Goal: Task Accomplishment & Management: Manage account settings

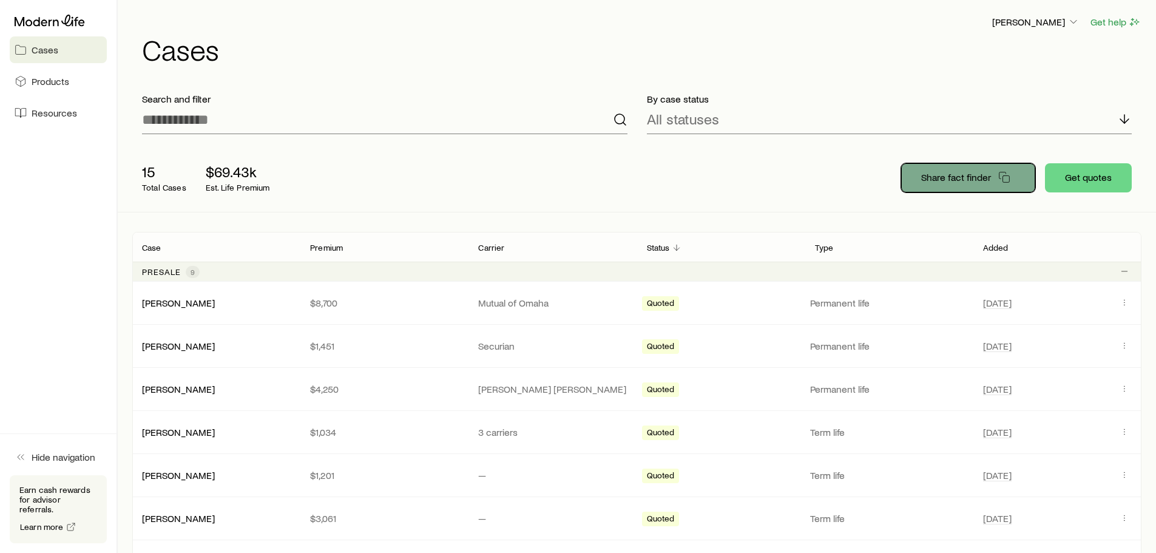
click at [959, 180] on p "Share fact finder" at bounding box center [956, 177] width 70 height 12
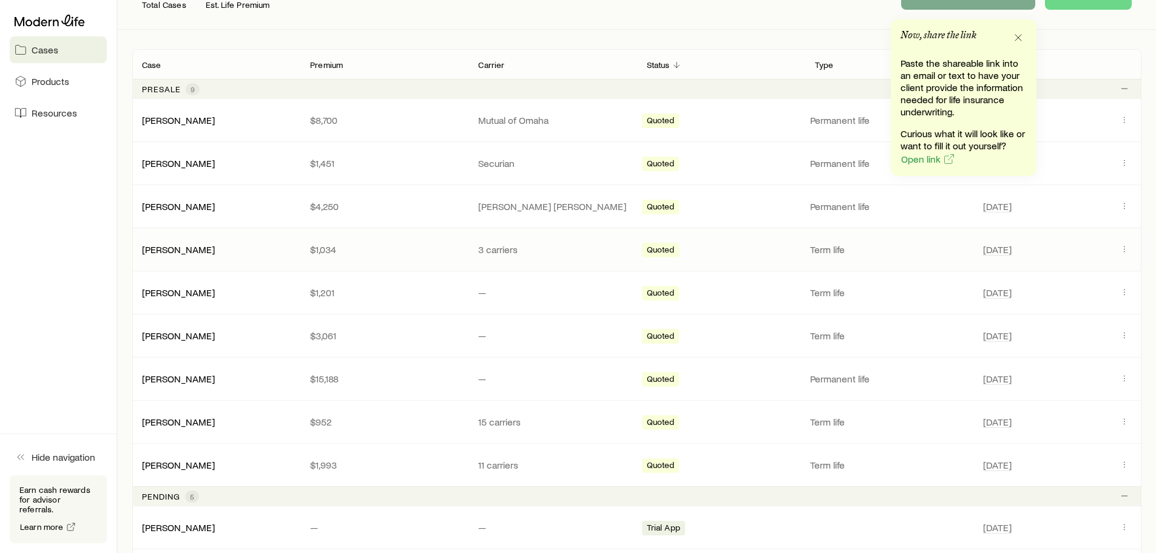
scroll to position [182, 0]
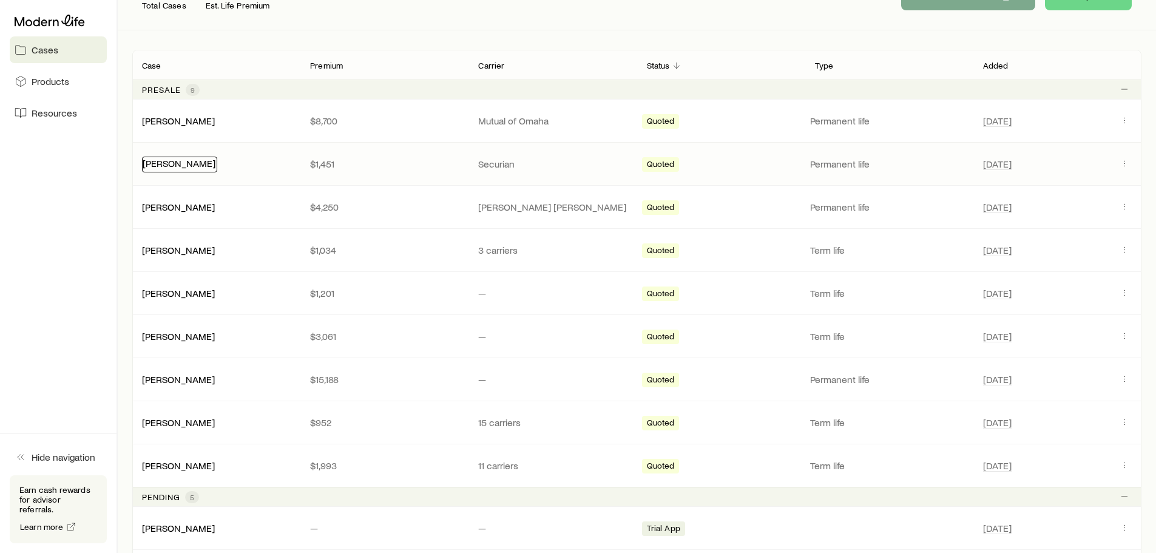
click at [192, 163] on link "[PERSON_NAME]" at bounding box center [179, 163] width 73 height 12
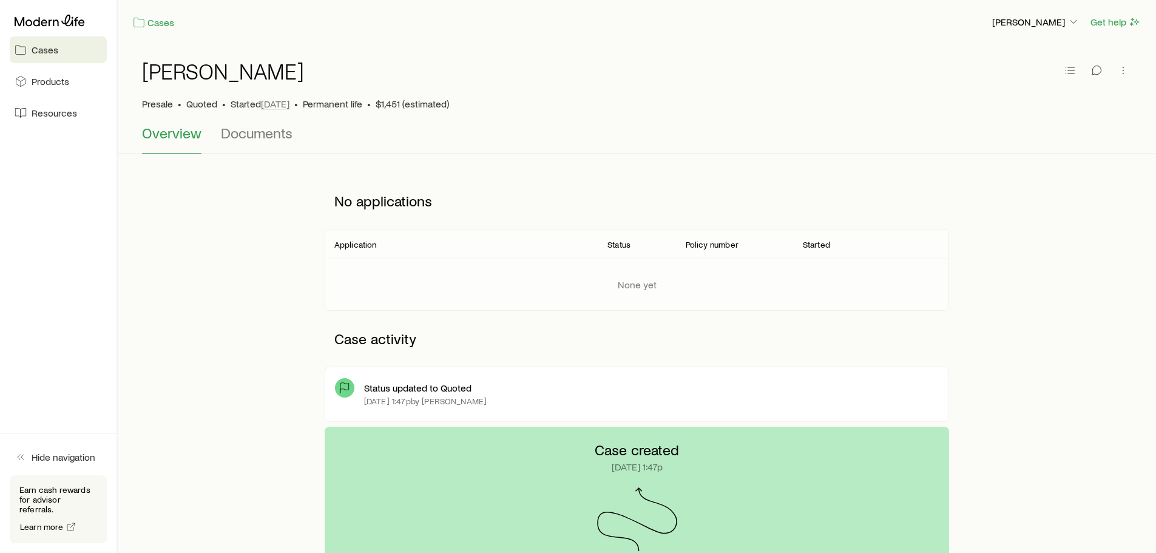
click at [35, 55] on span "Cases" at bounding box center [45, 50] width 27 height 12
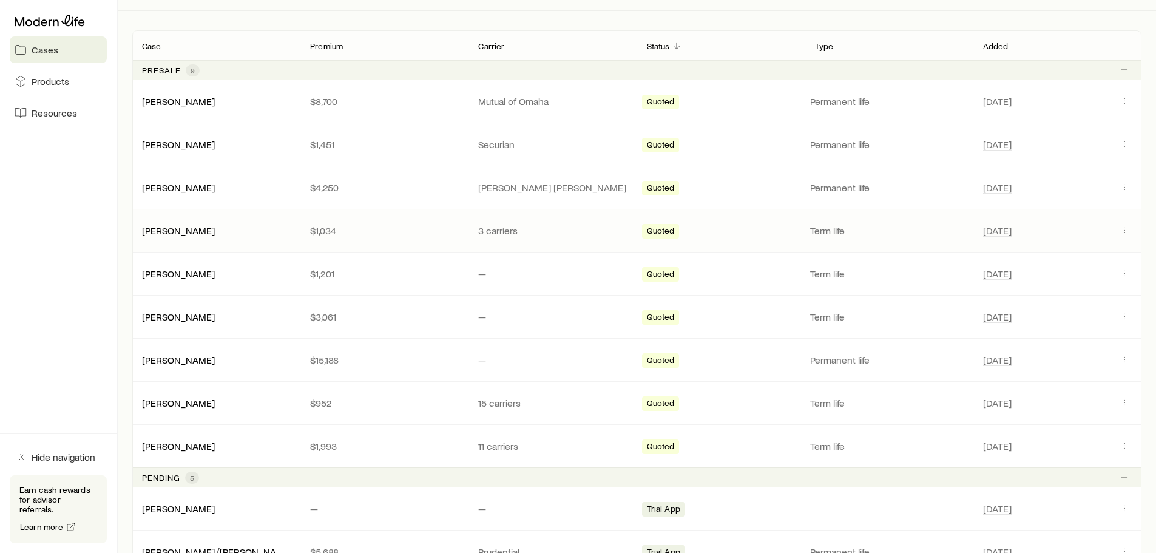
scroll to position [182, 0]
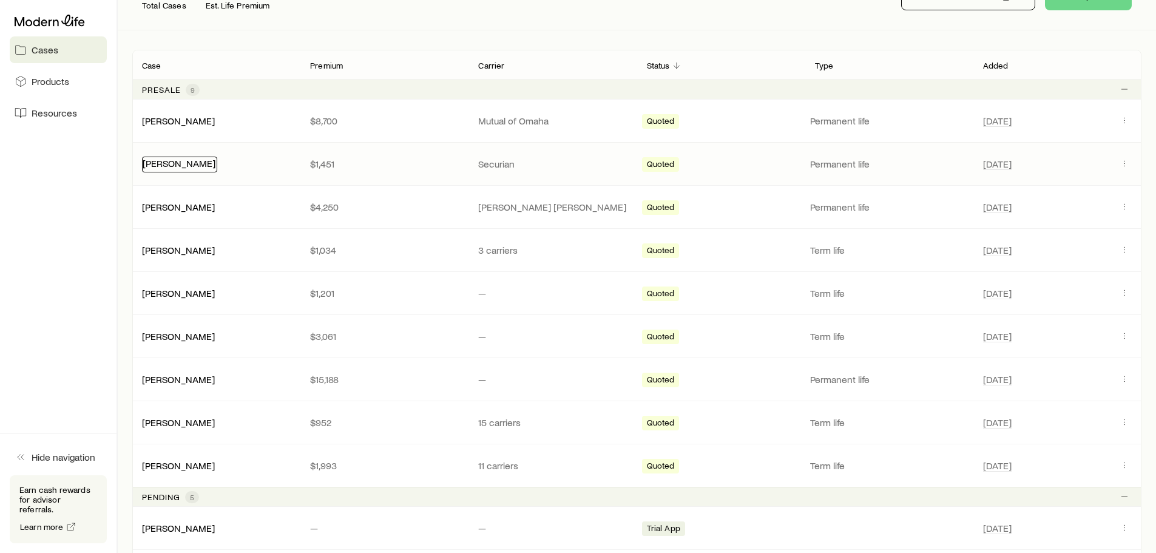
click at [186, 162] on link "[PERSON_NAME]" at bounding box center [179, 163] width 73 height 12
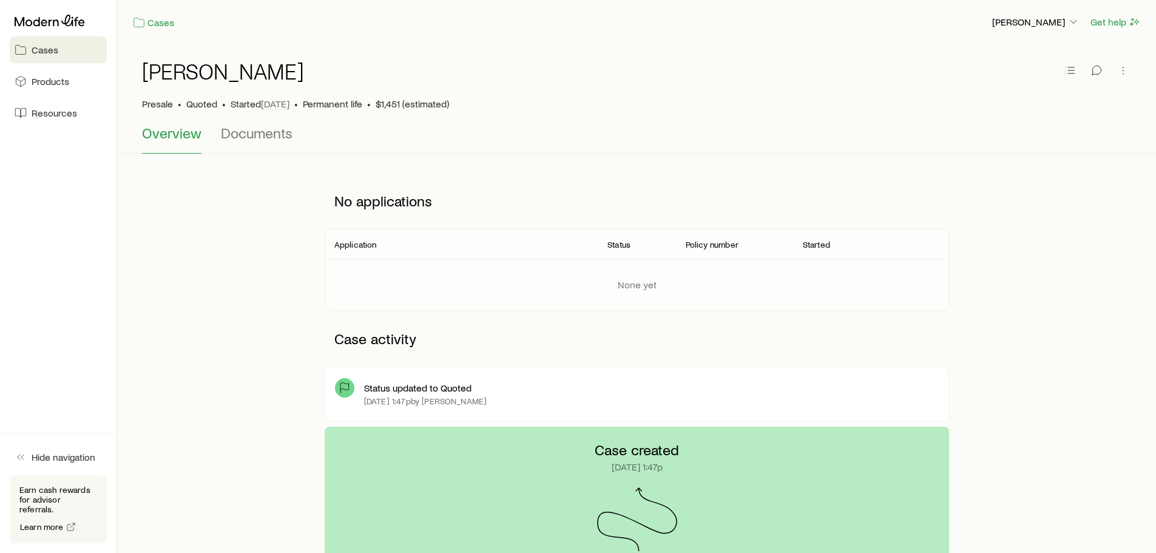
click at [619, 284] on p "None yet" at bounding box center [637, 285] width 39 height 12
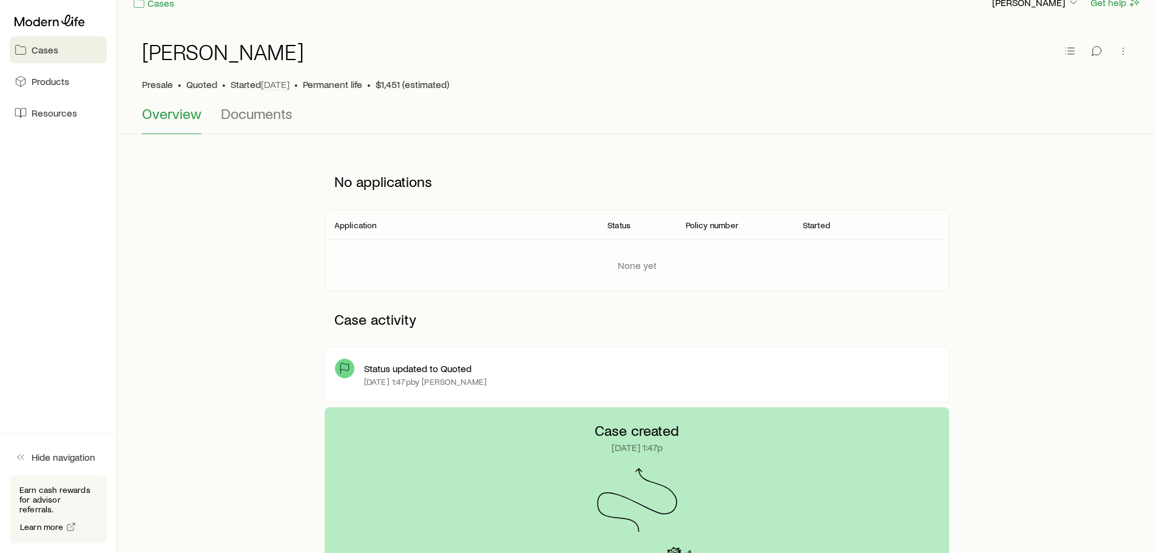
scroll to position [182, 0]
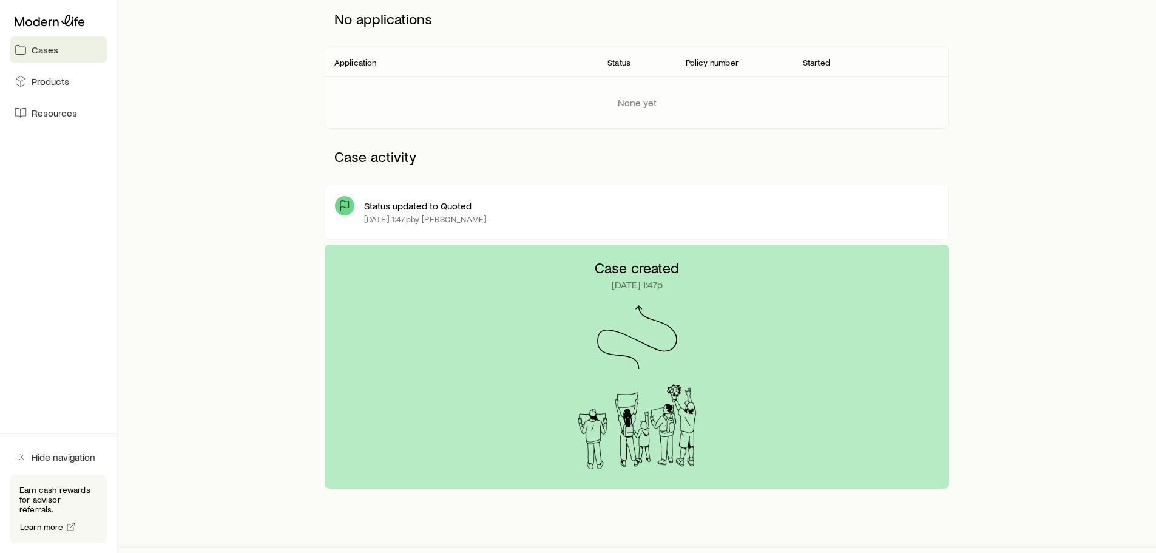
click at [574, 347] on div "Case created [DATE] 1:47p" at bounding box center [637, 367] width 625 height 244
click at [373, 208] on p "Status updated to Quoted" at bounding box center [417, 206] width 107 height 12
click at [426, 208] on p "Status updated to Quoted" at bounding box center [417, 206] width 107 height 12
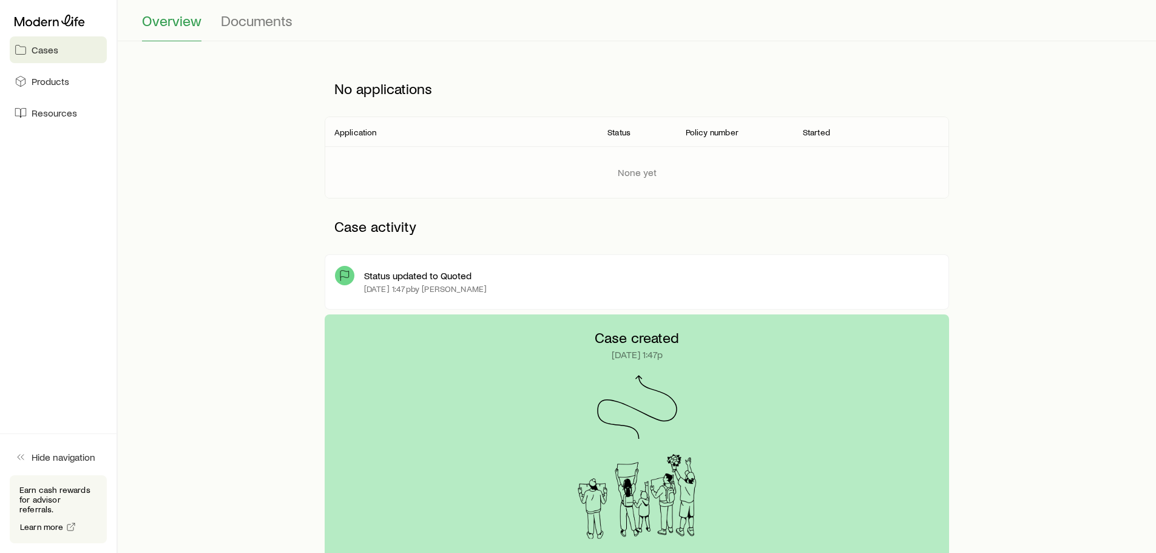
scroll to position [206, 0]
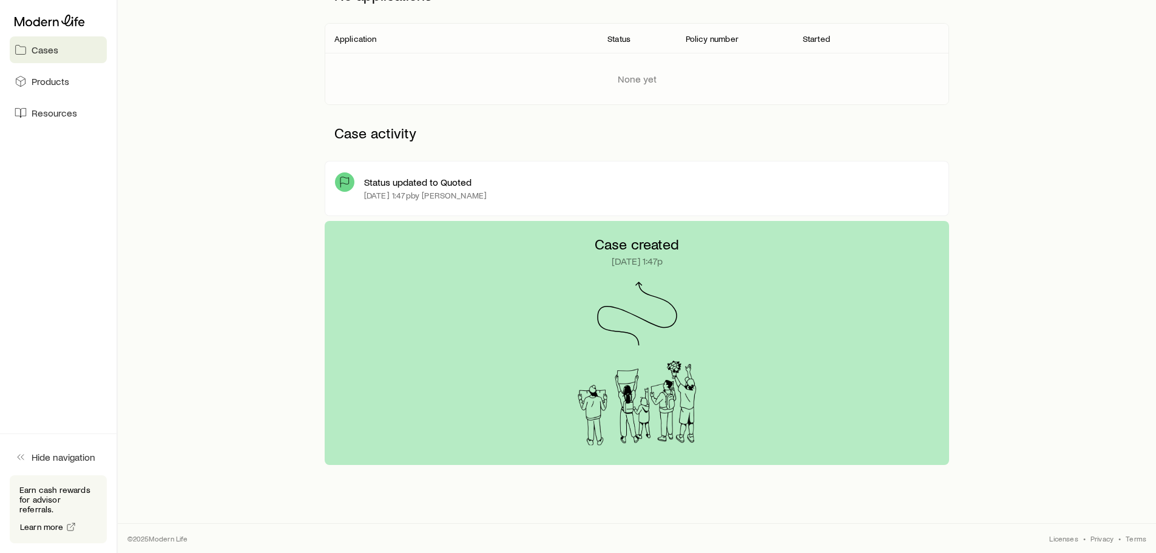
click at [594, 273] on div "Case created [DATE] 1:47p" at bounding box center [637, 343] width 625 height 244
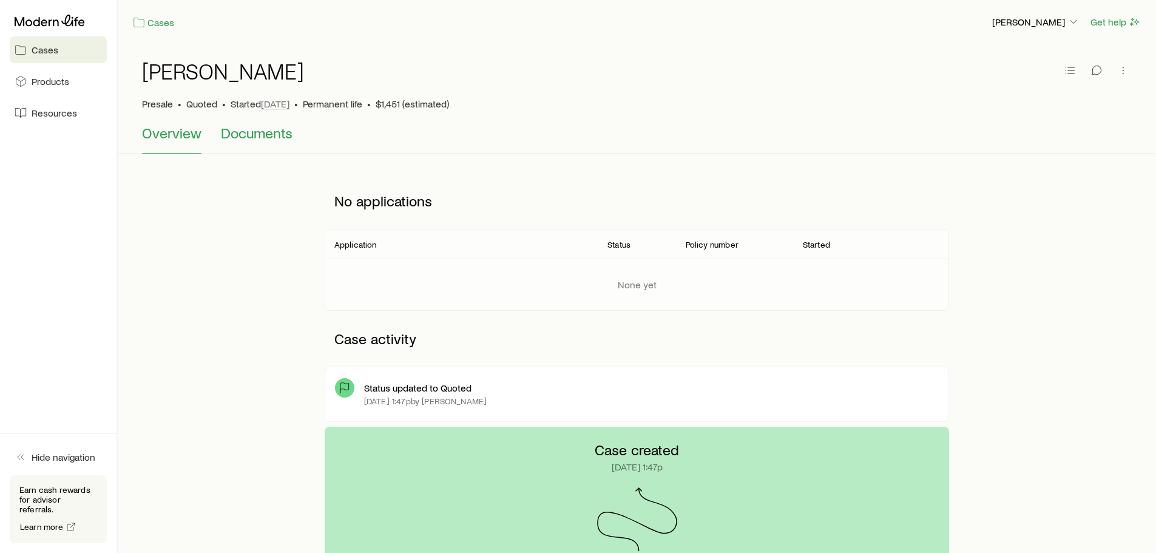
click at [240, 132] on span "Documents" at bounding box center [257, 132] width 72 height 17
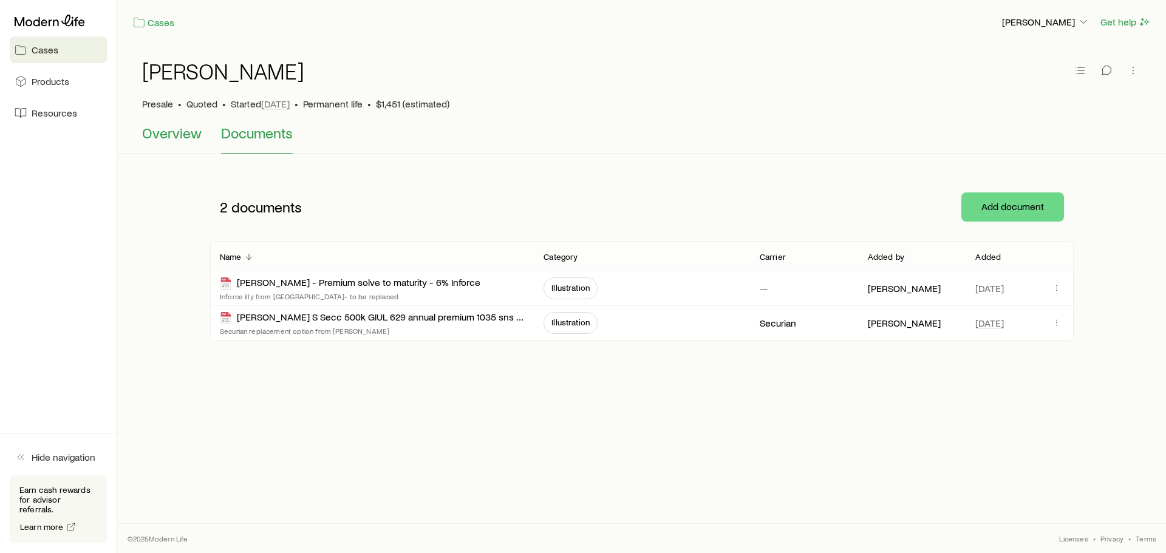
click at [146, 128] on span "Overview" at bounding box center [171, 132] width 59 height 17
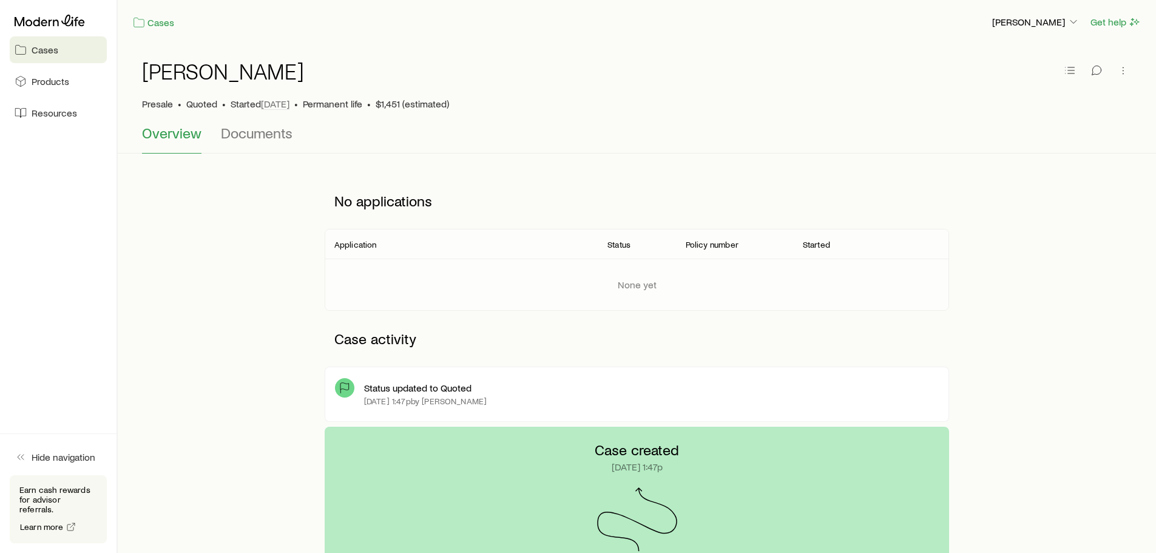
click at [42, 51] on span "Cases" at bounding box center [45, 50] width 27 height 12
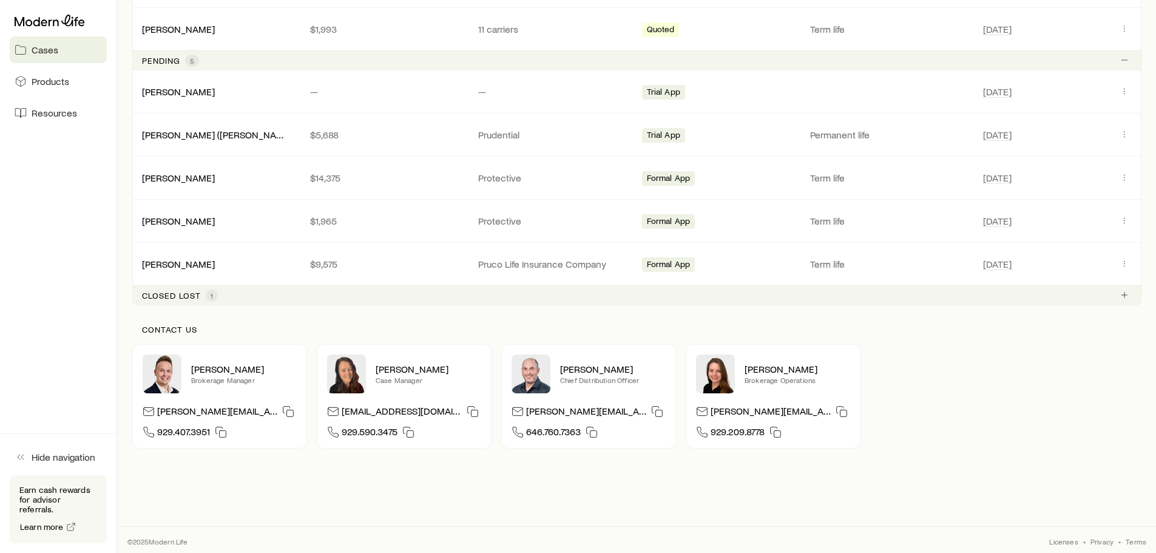
scroll to position [622, 0]
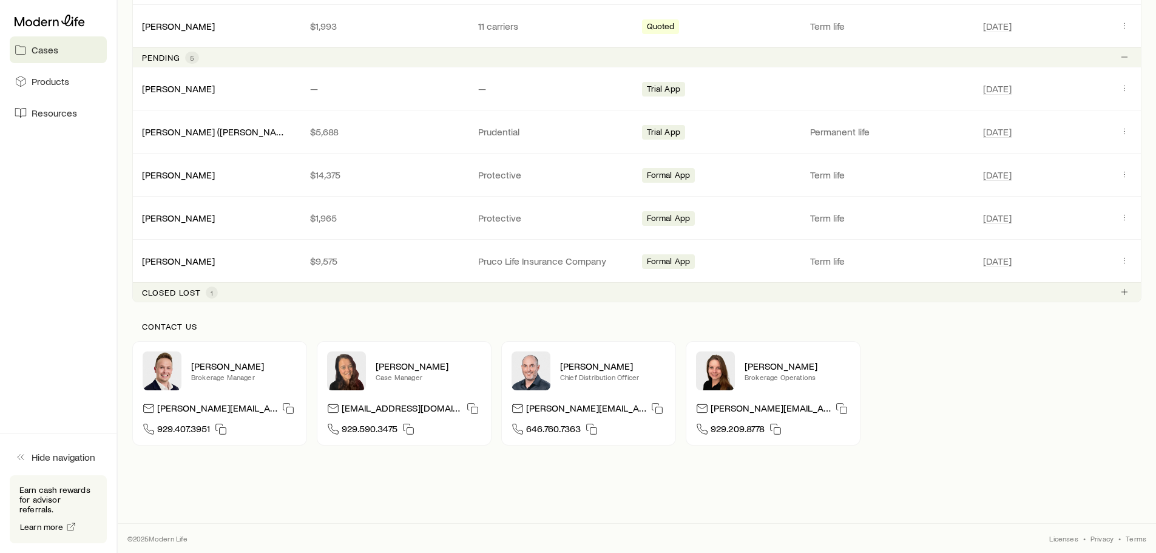
click at [191, 293] on p "Closed lost" at bounding box center [171, 293] width 59 height 10
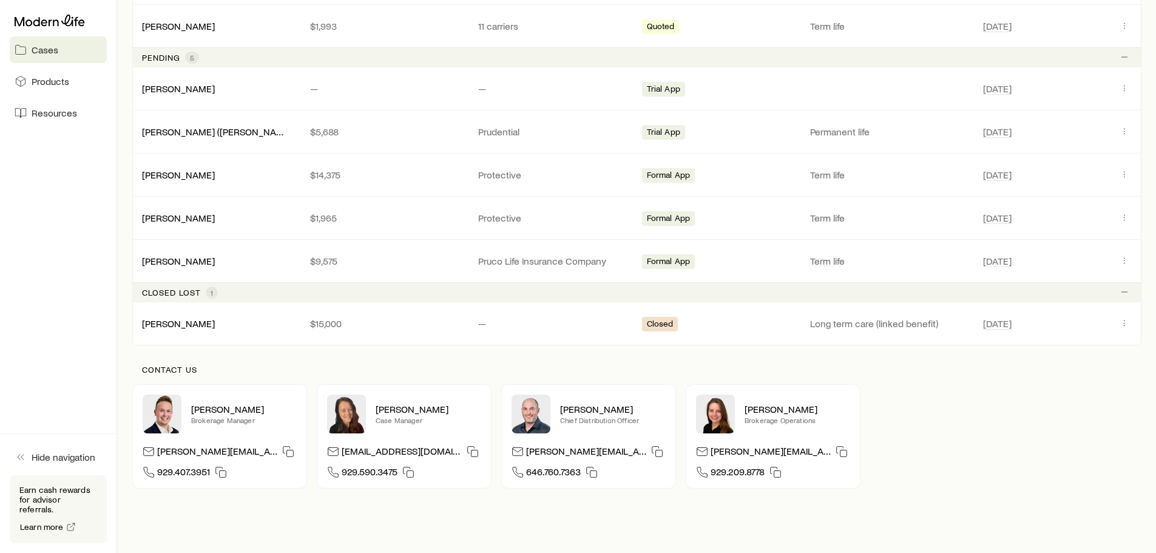
click at [153, 293] on p "Closed lost" at bounding box center [171, 293] width 59 height 10
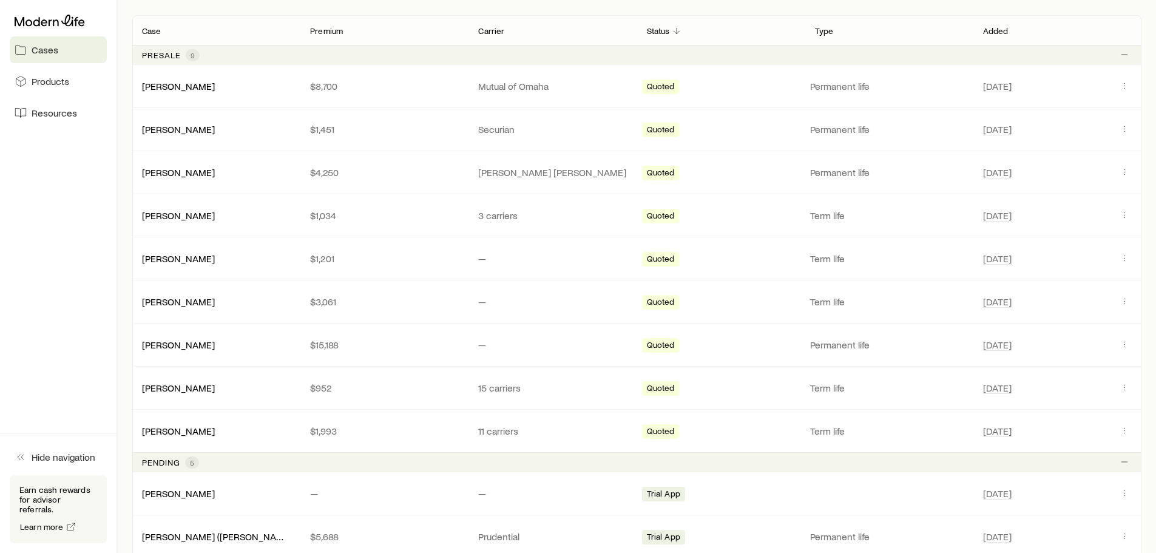
scroll to position [197, 0]
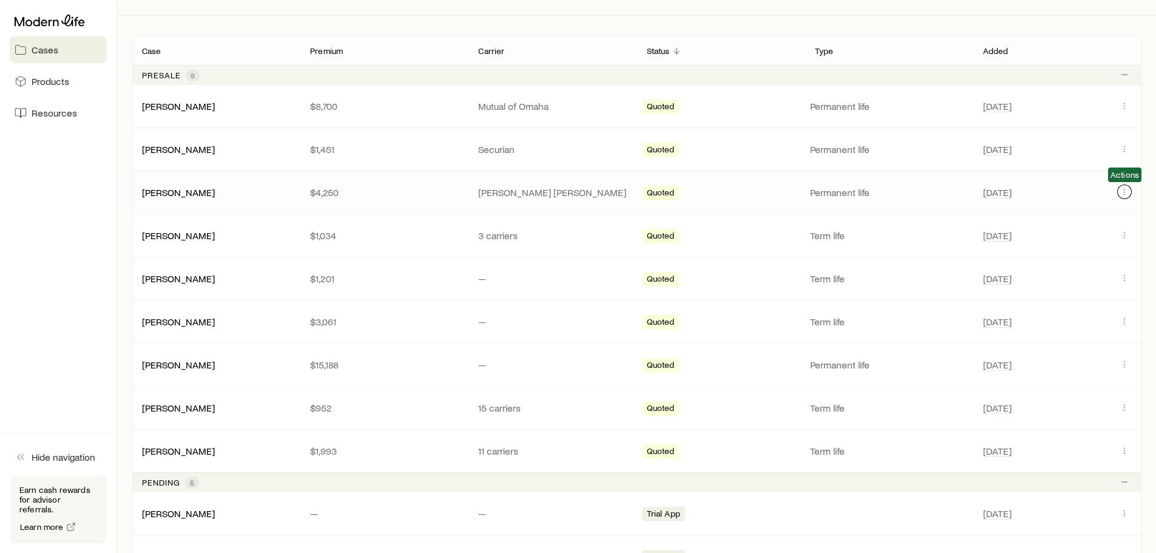
click at [1124, 188] on icon "Client cases" at bounding box center [1125, 192] width 10 height 10
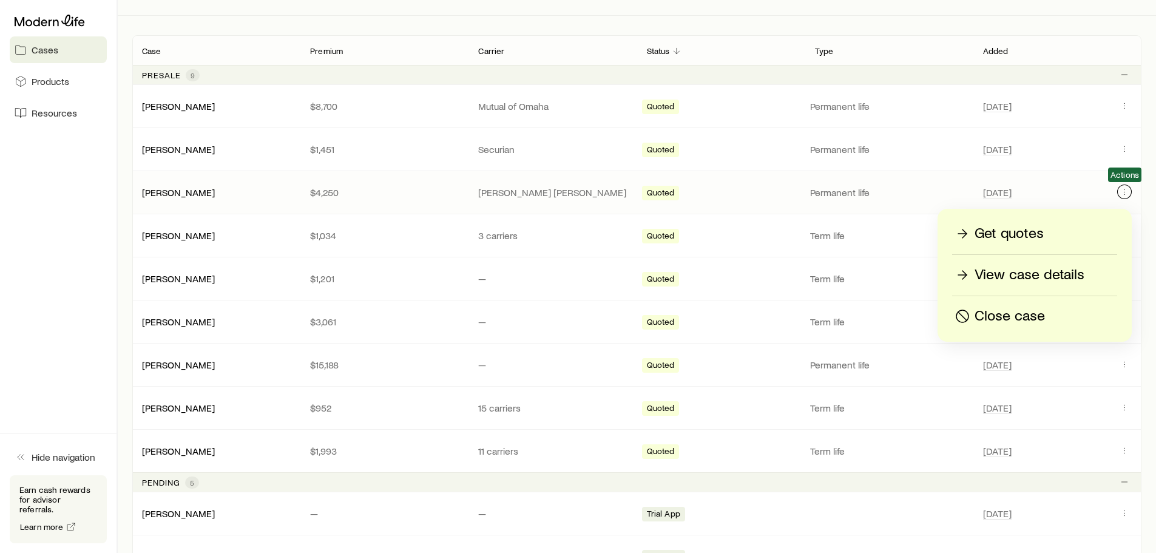
click at [1127, 191] on icon "Client cases" at bounding box center [1125, 192] width 10 height 10
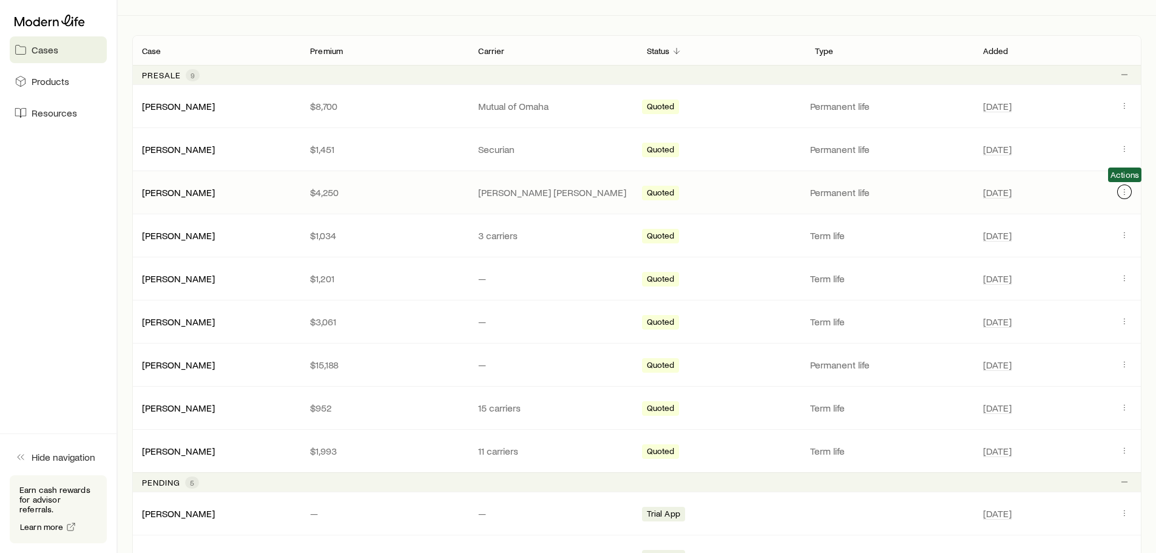
click at [1127, 191] on icon "Client cases" at bounding box center [1125, 192] width 10 height 10
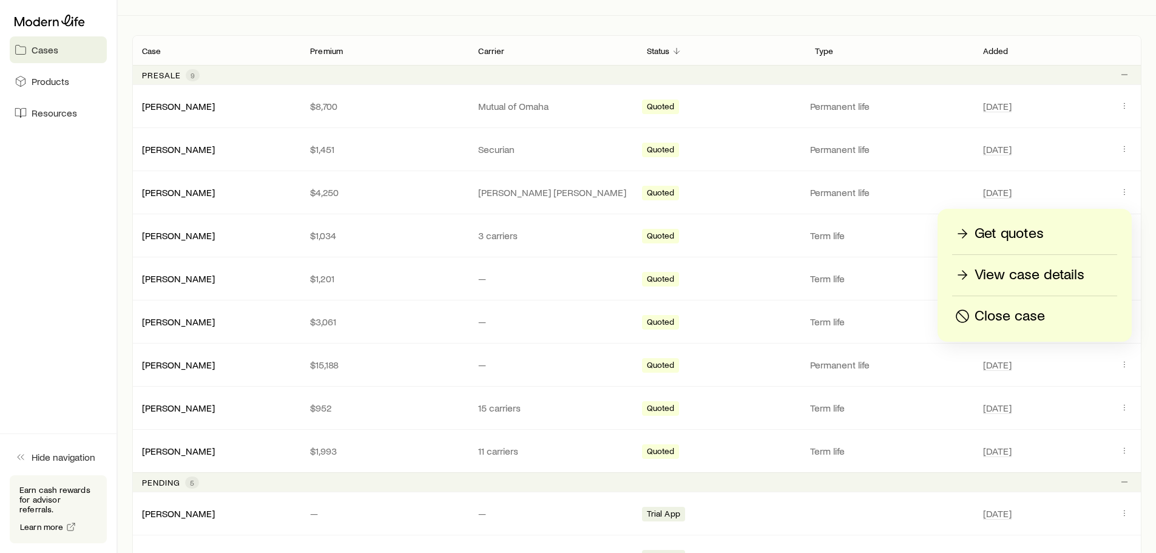
click at [1000, 320] on p "Close case" at bounding box center [1010, 316] width 70 height 19
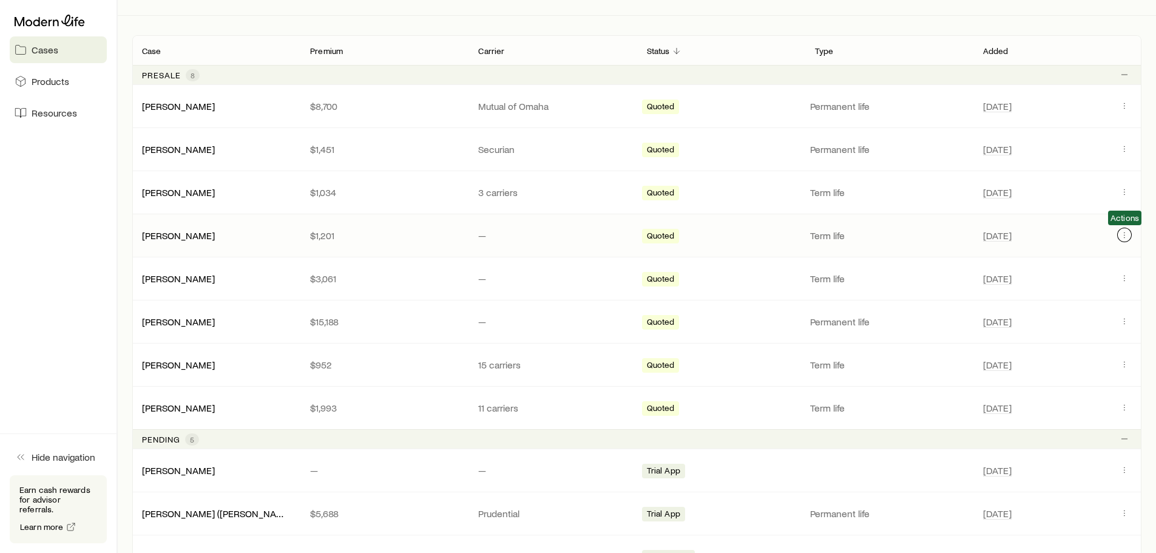
click at [1125, 234] on icon "Client cases" at bounding box center [1125, 235] width 10 height 10
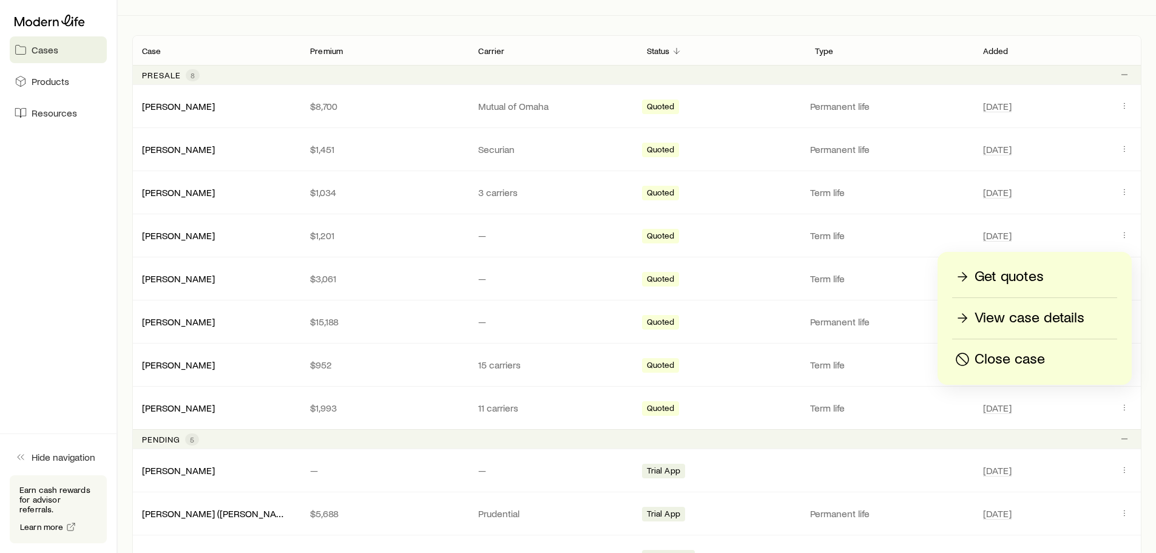
click at [996, 358] on p "Close case" at bounding box center [1010, 359] width 70 height 19
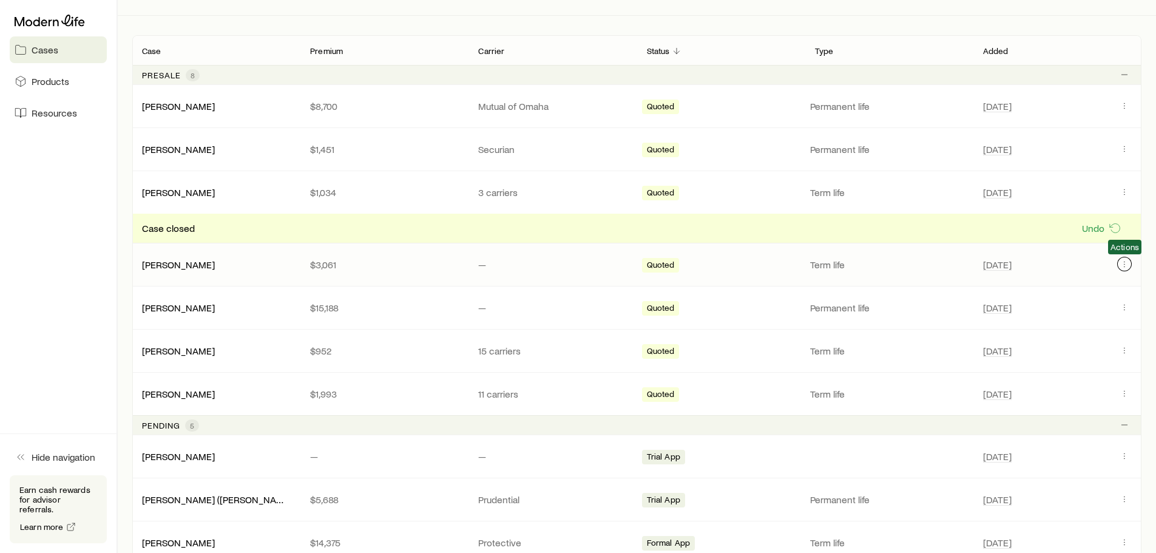
click at [1124, 261] on icon "Client cases" at bounding box center [1125, 264] width 10 height 10
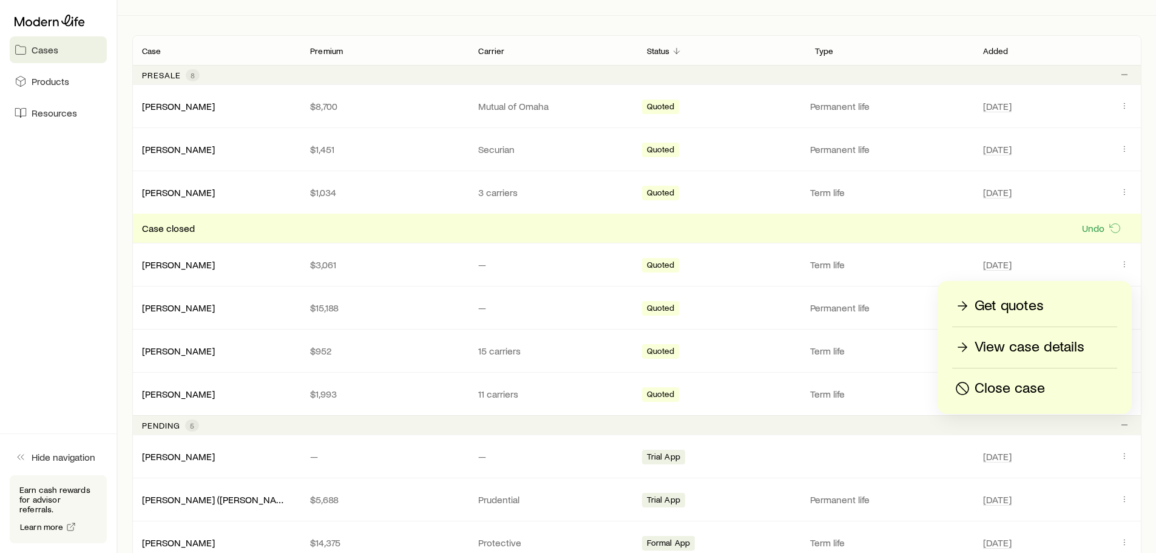
click at [993, 391] on p "Close case" at bounding box center [1010, 388] width 70 height 19
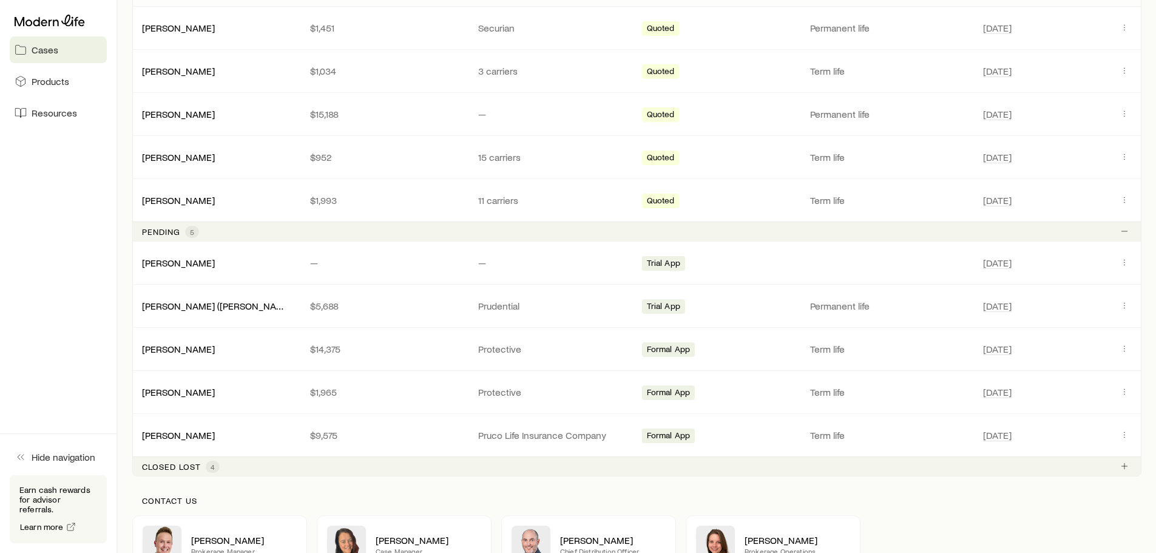
scroll to position [0, 0]
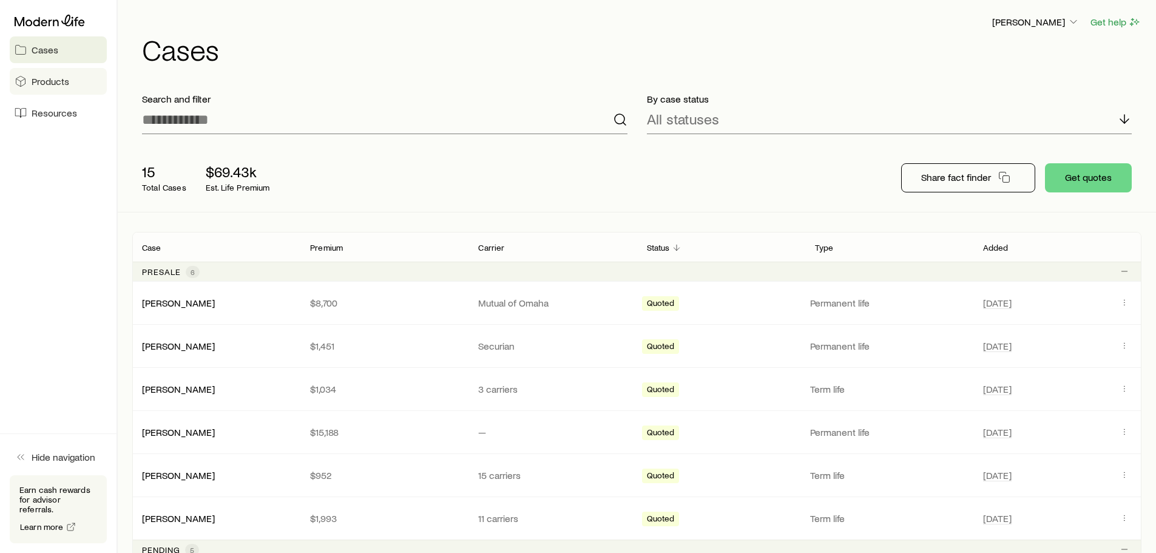
click at [53, 77] on span "Products" at bounding box center [51, 81] width 38 height 12
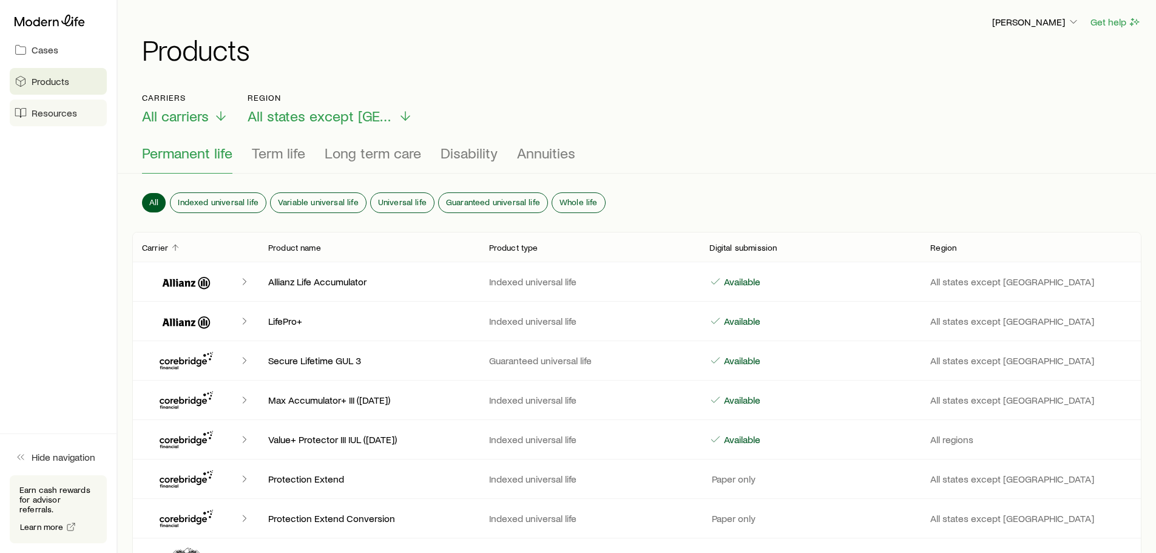
click at [54, 119] on link "Resources" at bounding box center [58, 113] width 97 height 27
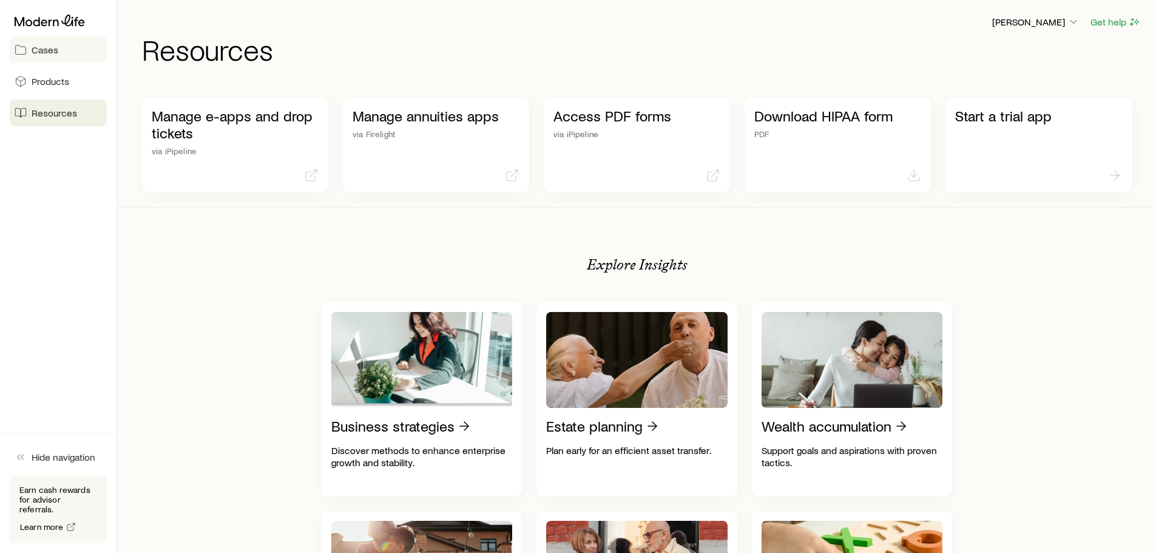
click at [45, 53] on span "Cases" at bounding box center [45, 50] width 27 height 12
